Goal: Transaction & Acquisition: Register for event/course

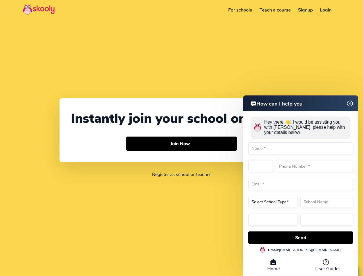
select select "1"
select select "[GEOGRAPHIC_DATA]"
select select "America/New_York"
click at [182, 138] on button "Join Now Arrow Forward" at bounding box center [181, 144] width 111 height 14
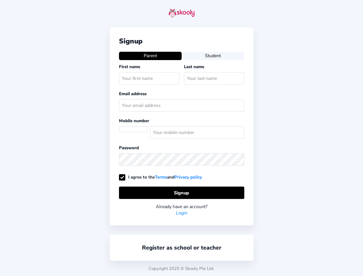
click at [336, 10] on div "Signup Parent Student First name Last name Email address Mobile number Password…" at bounding box center [181, 138] width 363 height 276
click at [182, 144] on div "Signup Parent Student First name Last name Email address Mobile number Password…" at bounding box center [182, 126] width 144 height 198
click at [301, 237] on div "Signup Parent Student First name Last name Email address Mobile number Password…" at bounding box center [181, 138] width 363 height 276
click at [301, 238] on div "Signup Parent Student First name Last name Email address Mobile number Password…" at bounding box center [181, 138] width 363 height 276
click at [274, 266] on div "Copyright 2025 © Skooly Pte Ltd." at bounding box center [181, 268] width 363 height 15
